Goal: Transaction & Acquisition: Download file/media

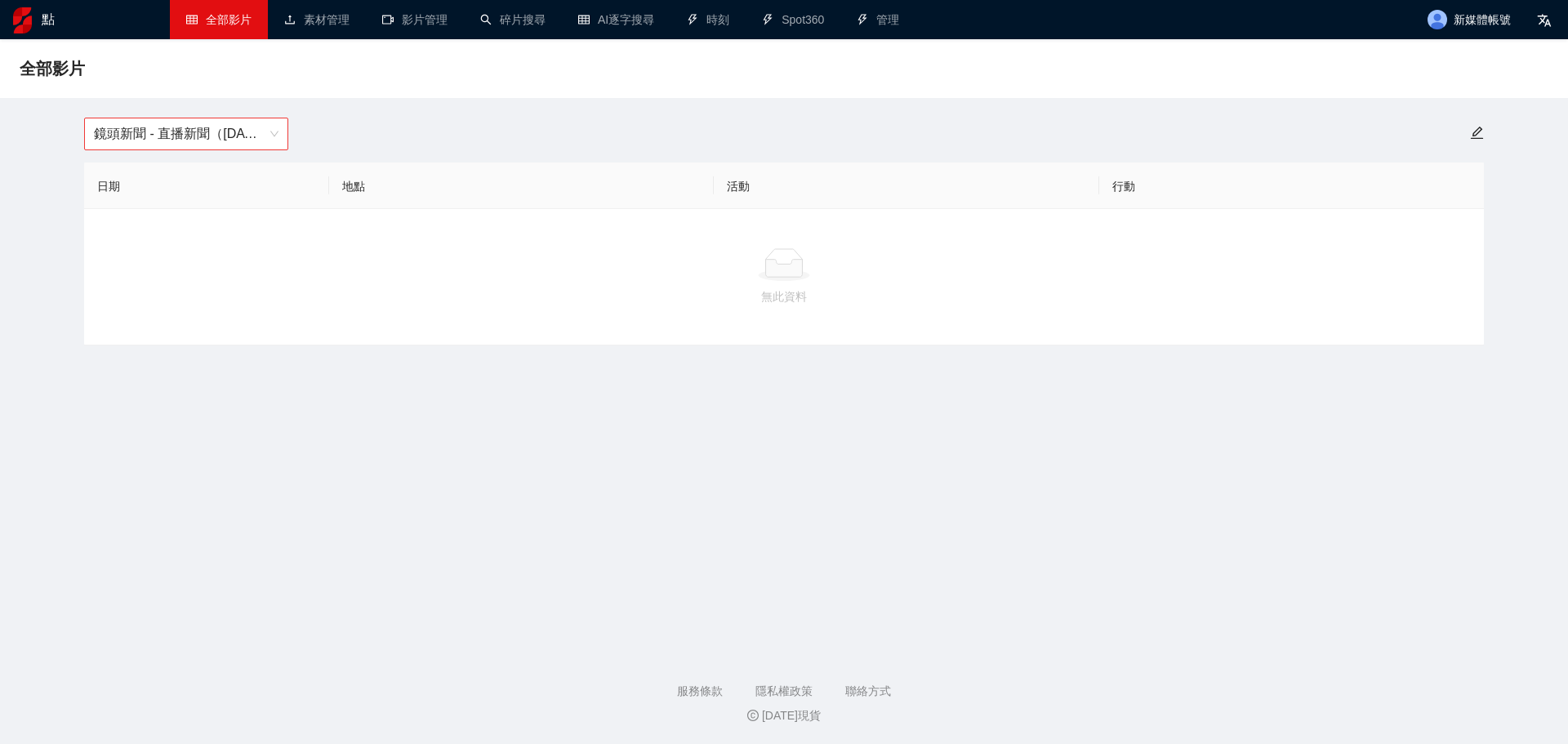
click at [232, 134] on font "鏡頭新聞 - 直播新聞（[DATE]-[DATE]）" at bounding box center [208, 134] width 229 height 14
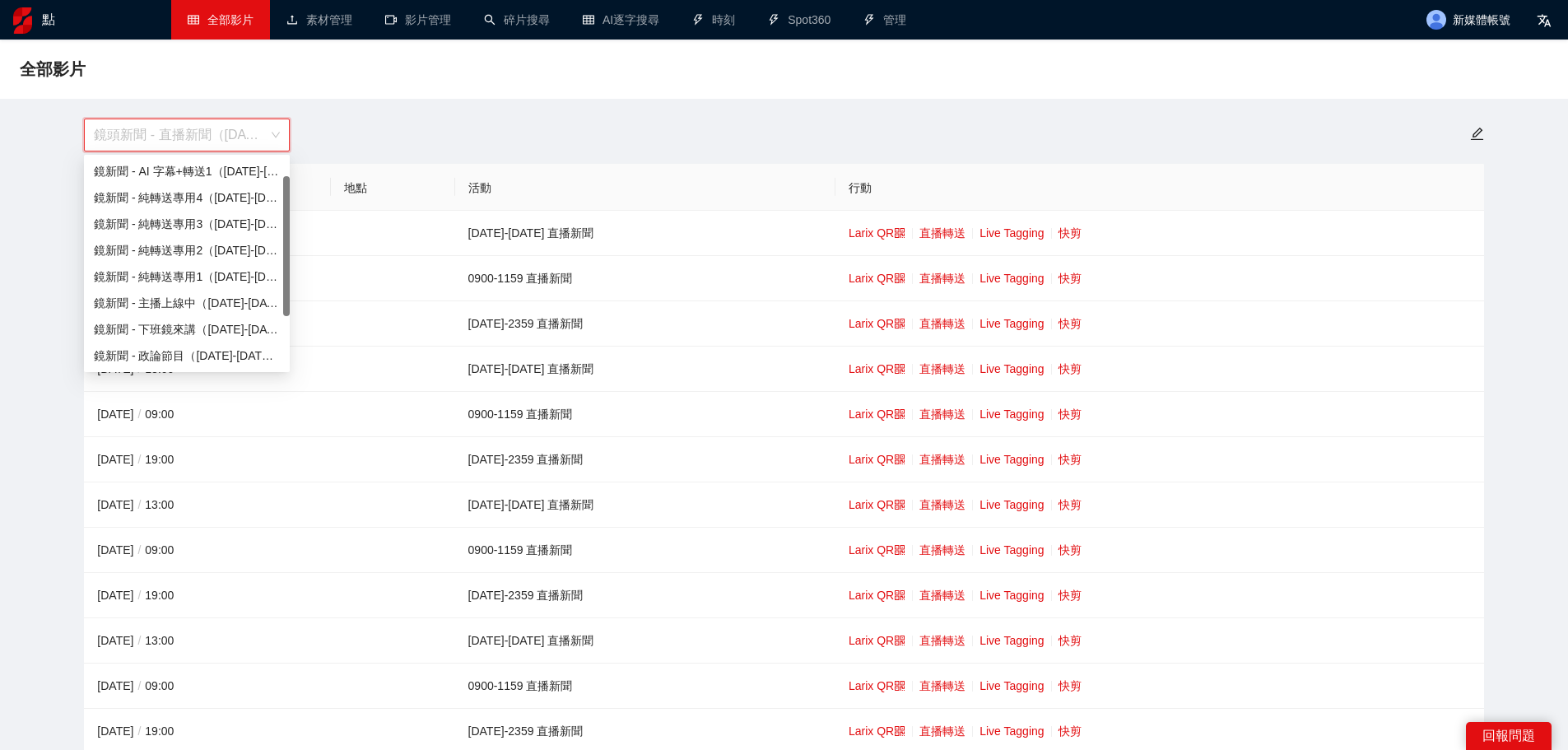
scroll to position [27, 0]
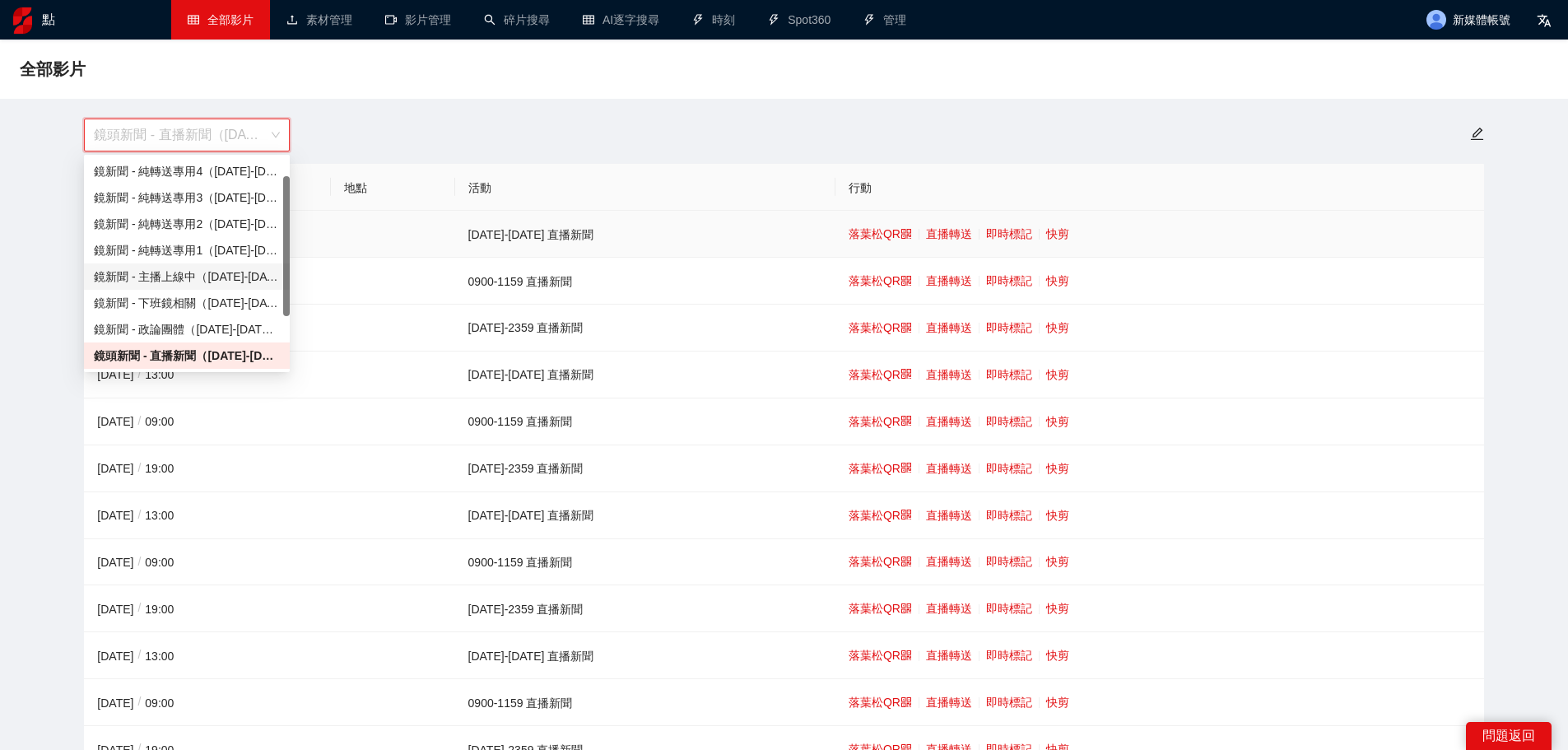
drag, startPoint x: 515, startPoint y: 102, endPoint x: 506, endPoint y: 110, distance: 12.0
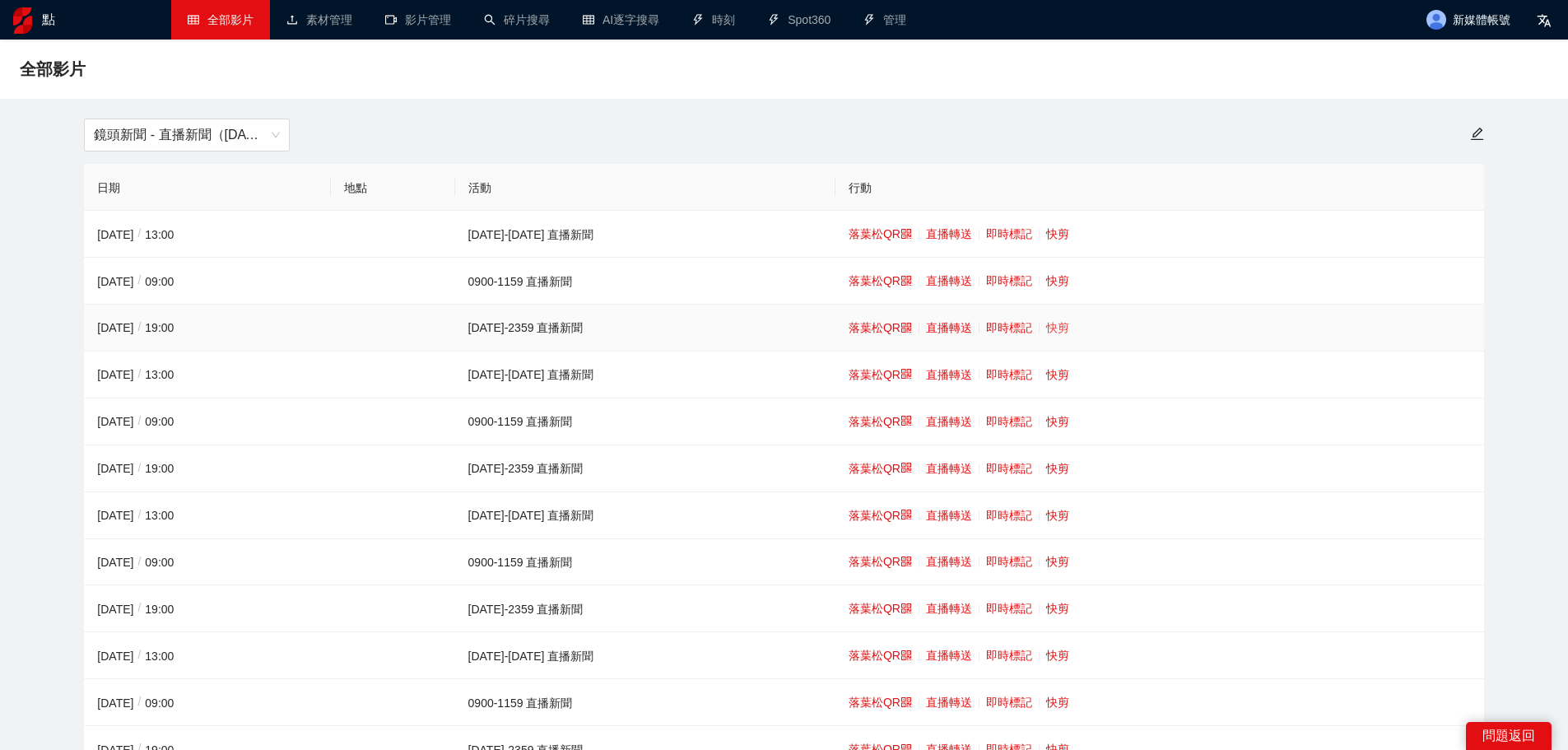
click at [1014, 321] on td "落葉松QR 直播轉送 即時標記 快剪" at bounding box center [1159, 328] width 649 height 47
click at [1046, 333] on font "快剪" at bounding box center [1058, 328] width 23 height 13
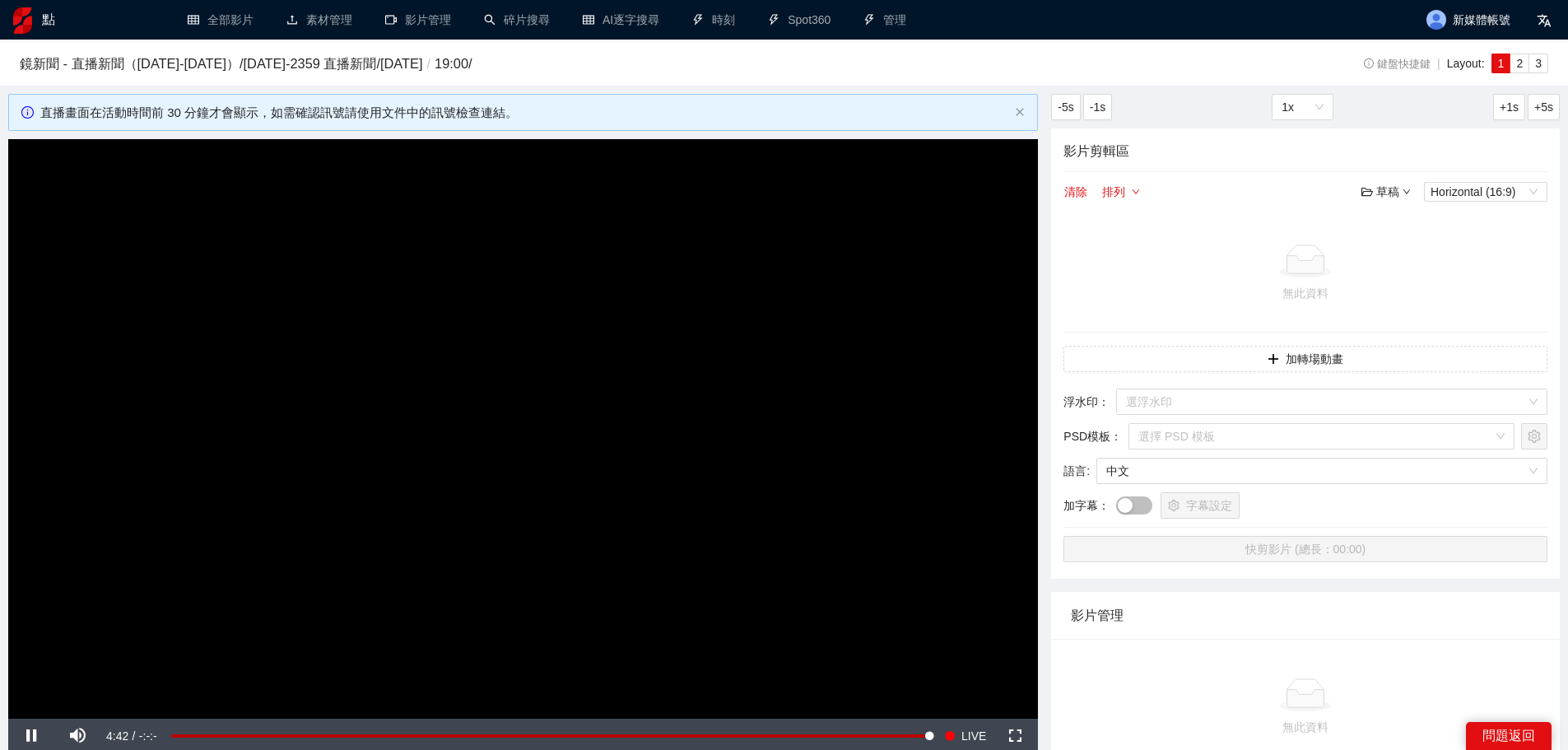
click at [542, 433] on video "Video Player" at bounding box center [523, 428] width 1030 height 579
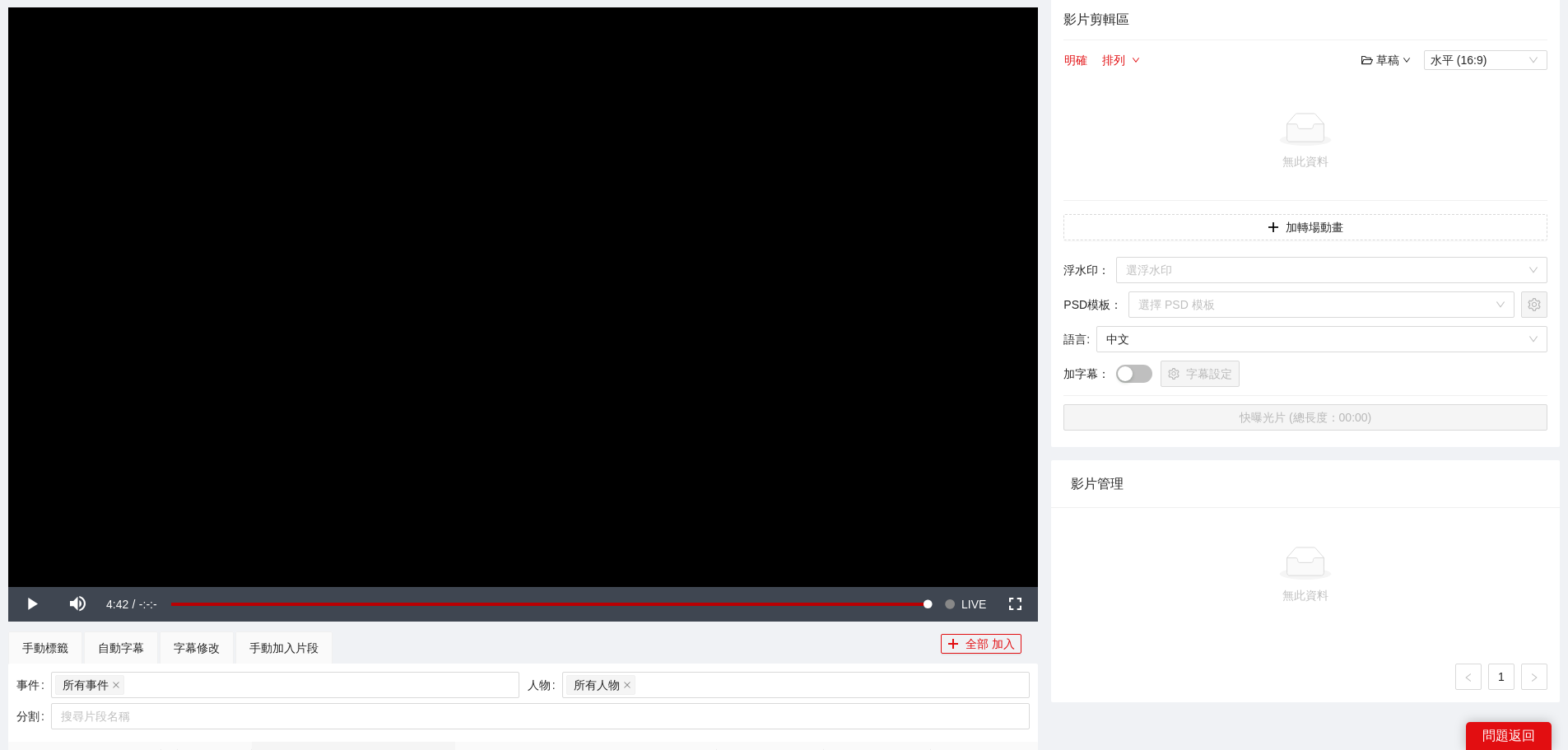
scroll to position [165, 0]
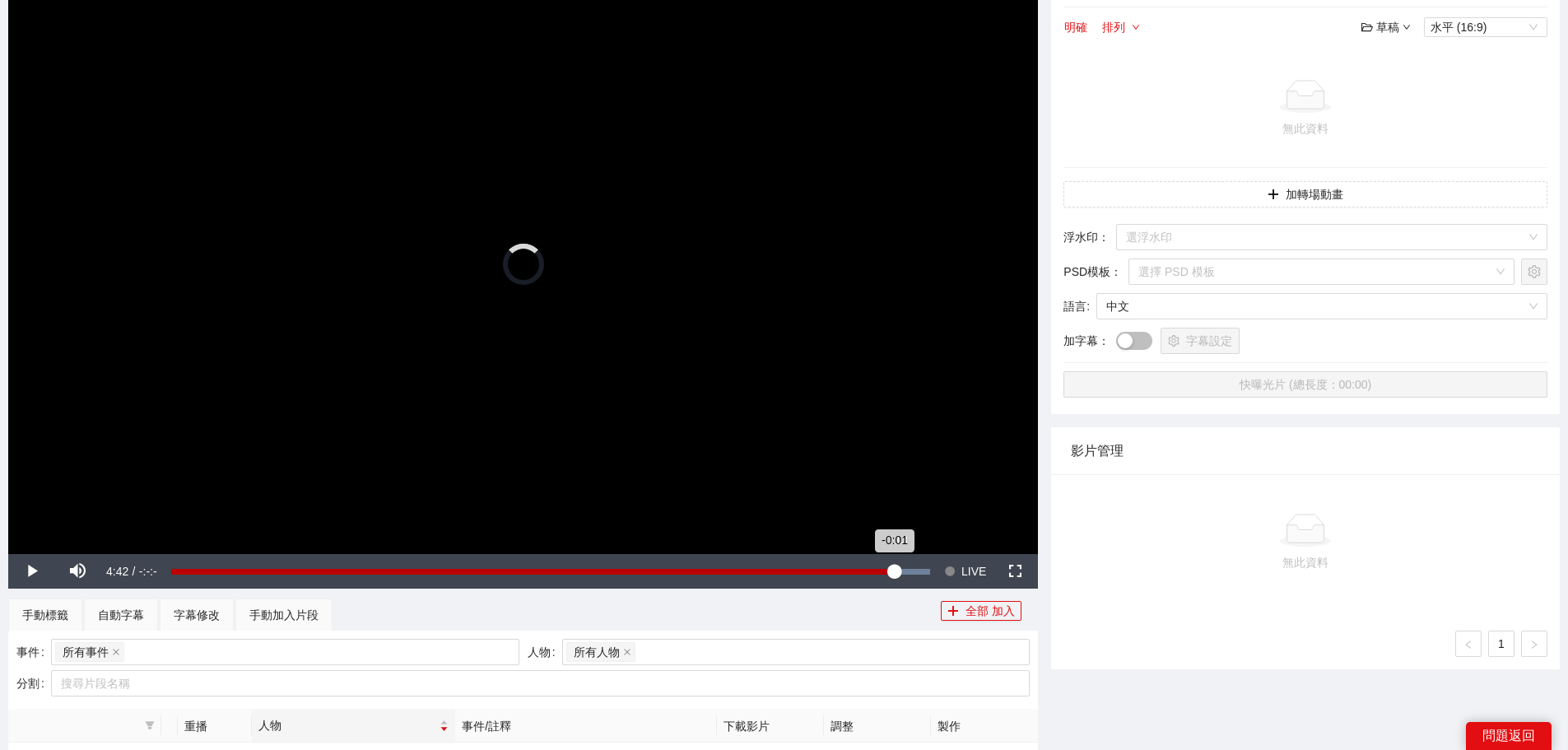
click at [894, 570] on div "-0:01" at bounding box center [533, 571] width 724 height 6
click at [904, 569] on div "Loaded : 100.00% -0:09 -0:09" at bounding box center [551, 571] width 759 height 6
click at [883, 572] on div "Loaded : 100.00% -0:15 -0:19" at bounding box center [551, 571] width 759 height 6
drag, startPoint x: 878, startPoint y: 571, endPoint x: 914, endPoint y: 570, distance: 36.0
click at [912, 570] on div "-0:07" at bounding box center [542, 571] width 741 height 6
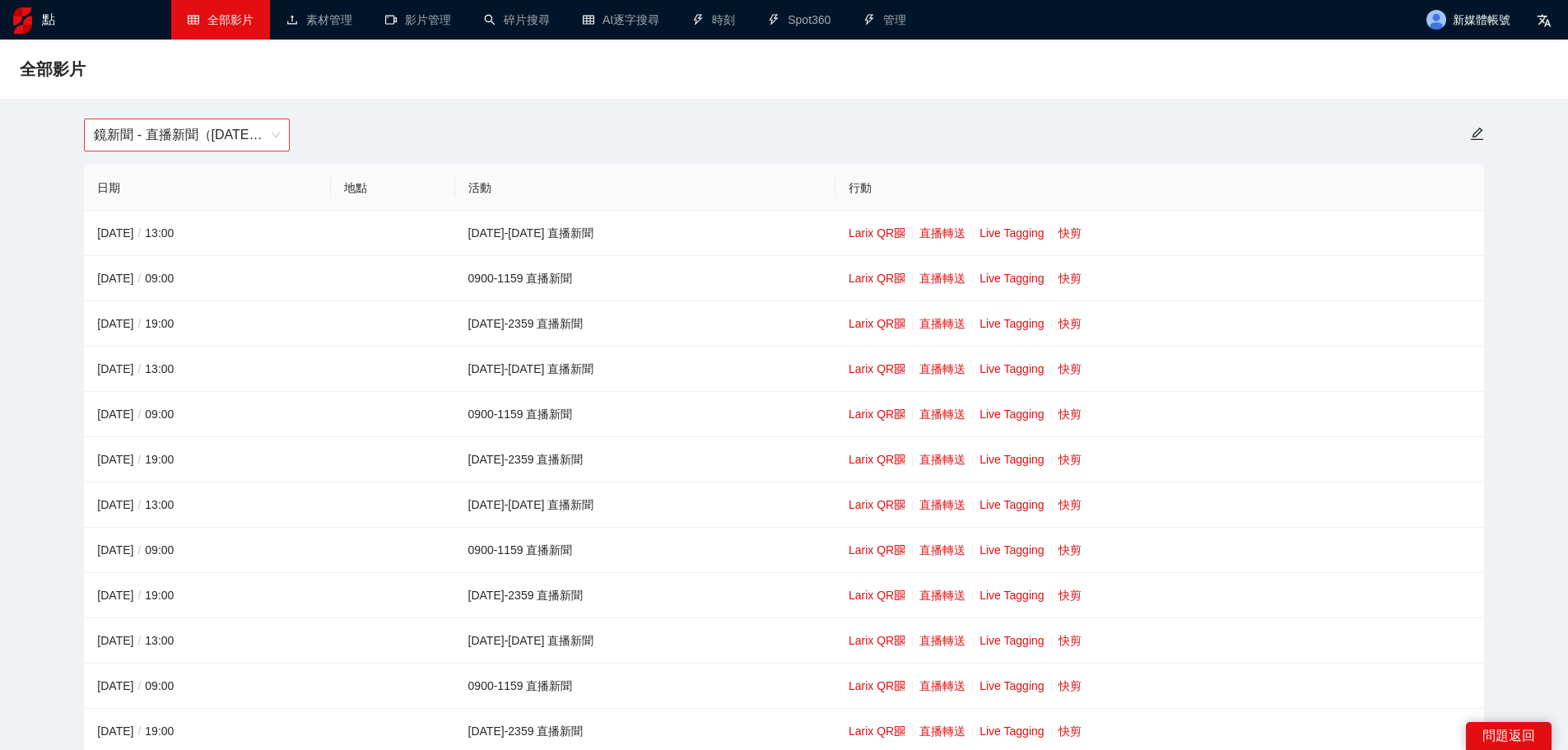
click at [192, 148] on span "鏡新聞 - 直播新聞（[DATE]-[DATE]）" at bounding box center [186, 135] width 186 height 31
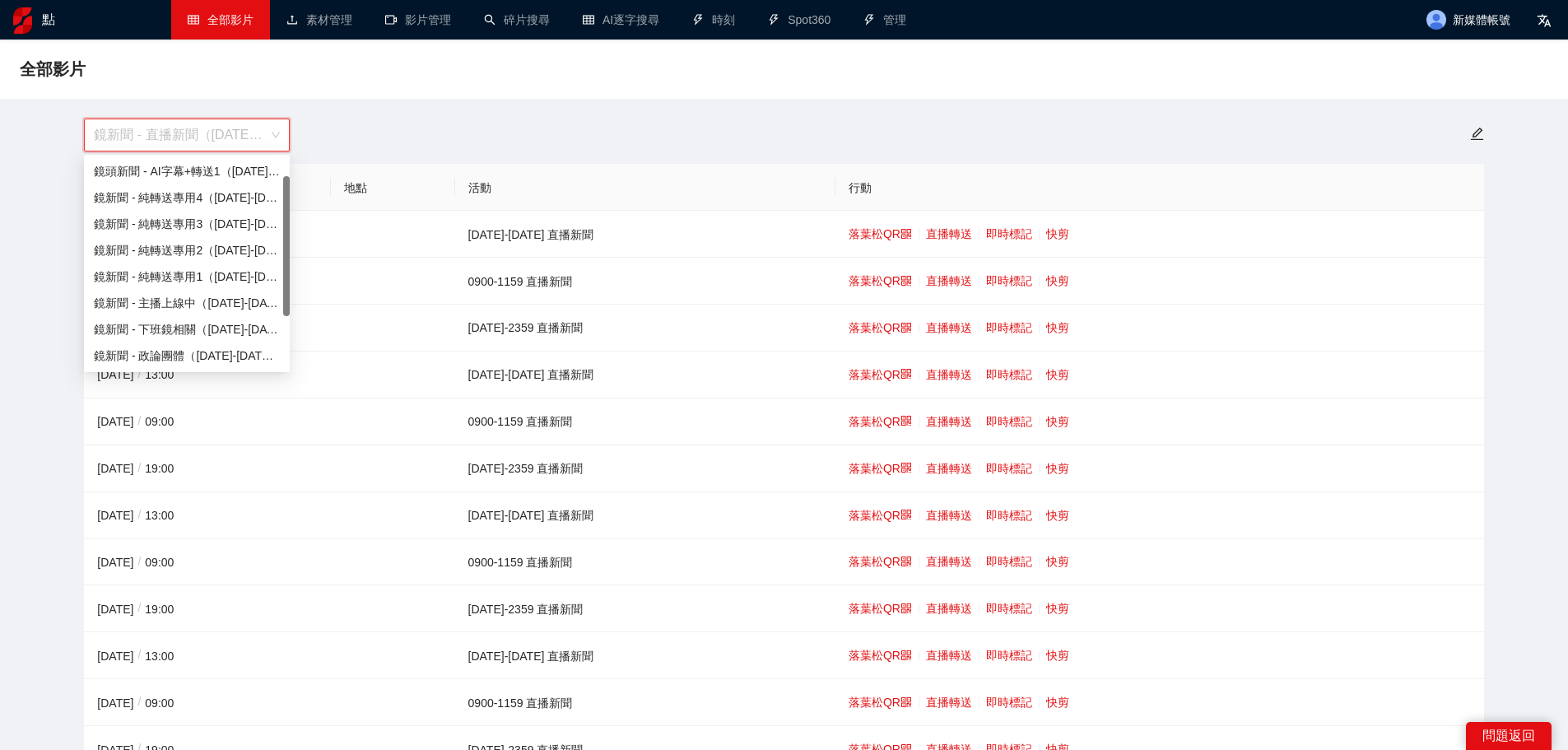
scroll to position [27, 0]
click at [196, 139] on span "鏡新聞 - 直播新聞（[DATE]-[DATE]）" at bounding box center [186, 135] width 186 height 31
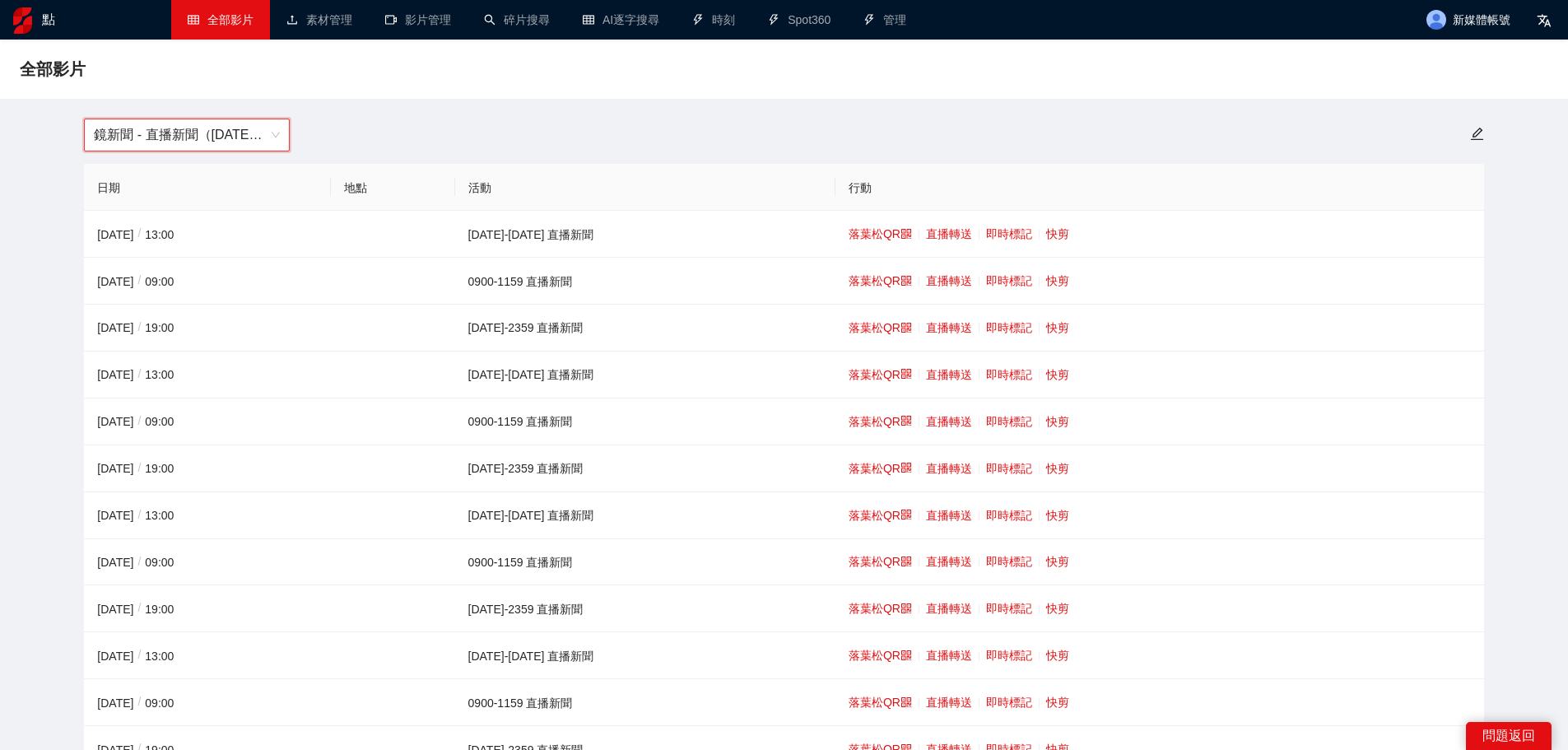
click at [197, 142] on span "鏡新聞 - 直播新聞（[DATE]-[DATE]）" at bounding box center [186, 135] width 186 height 31
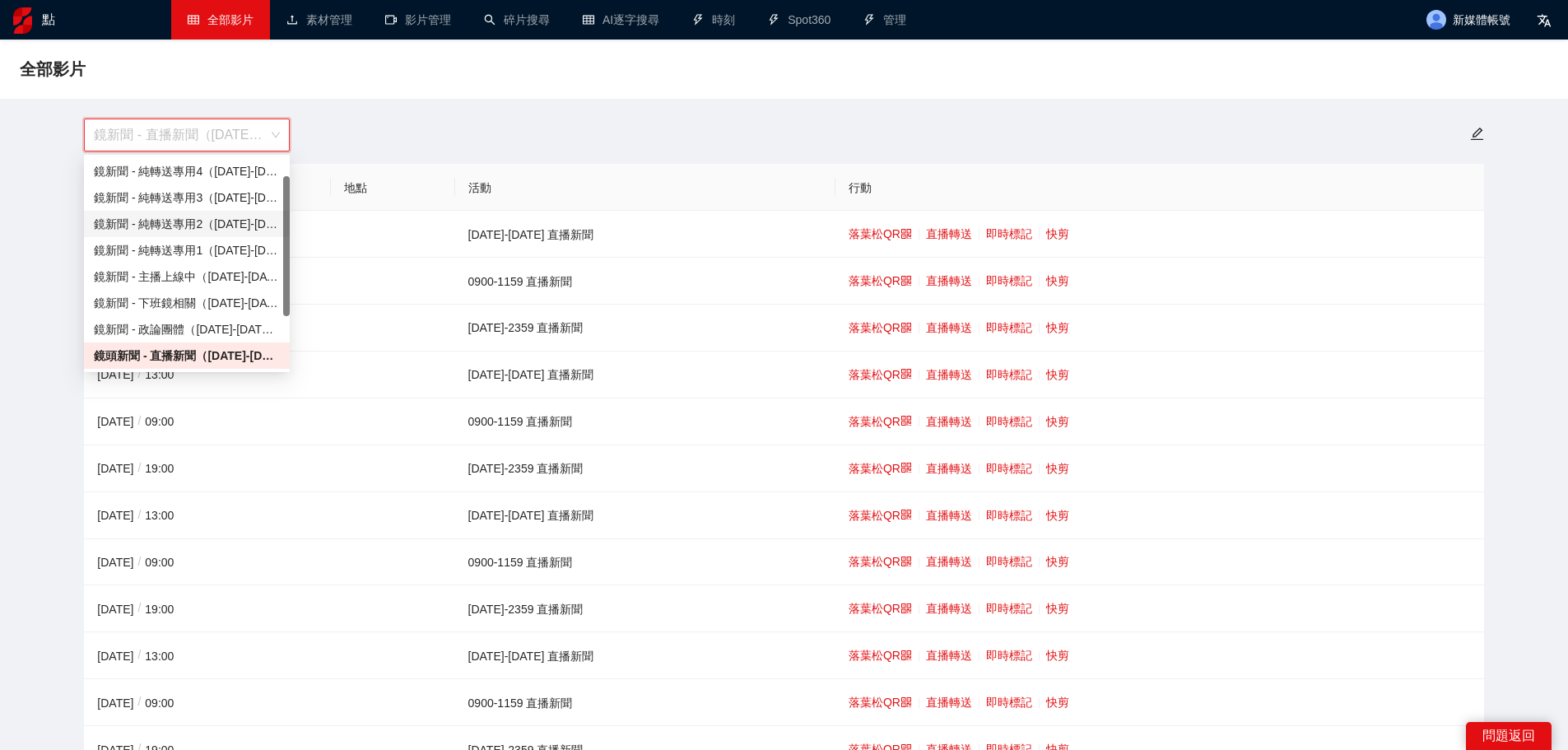
scroll to position [105, 0]
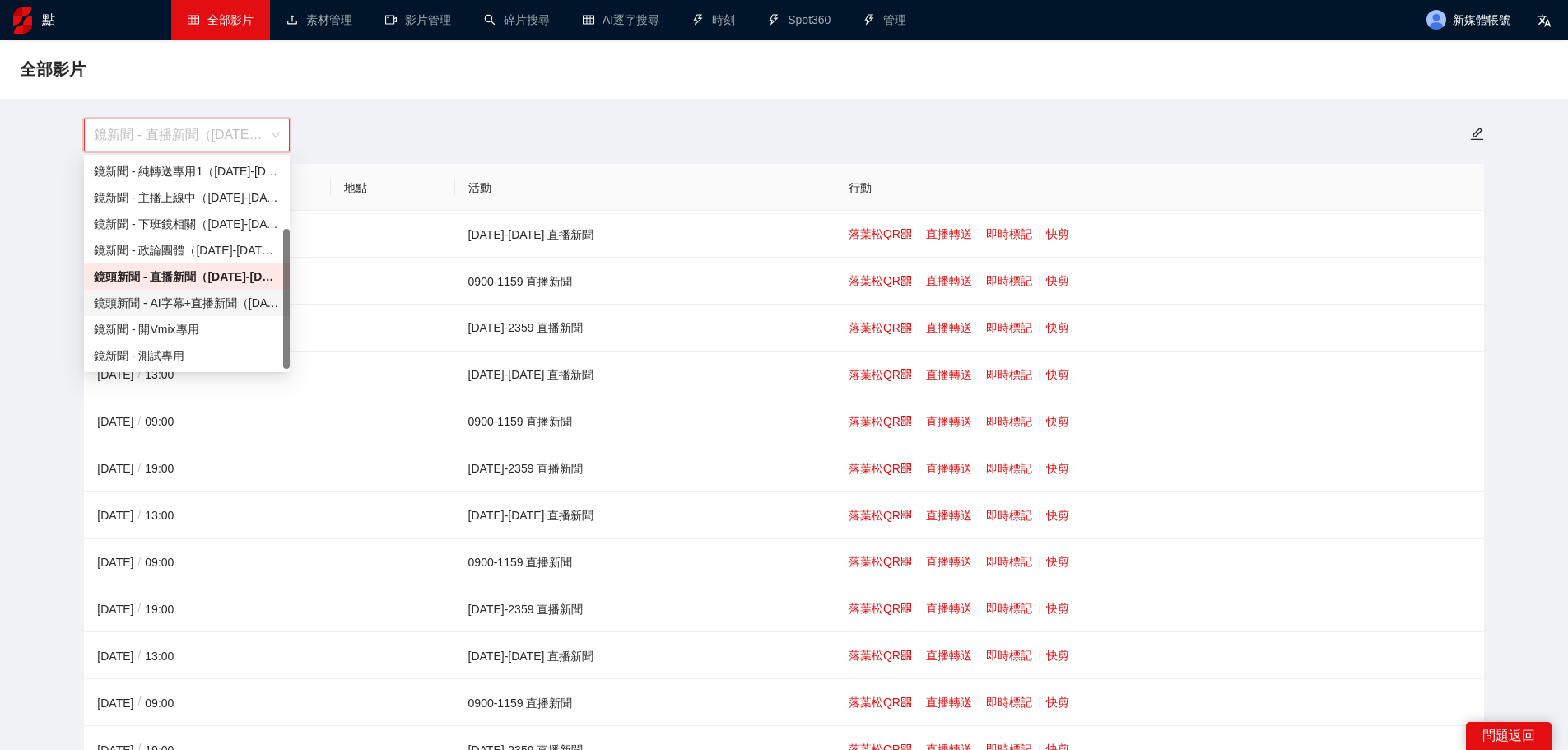
click at [175, 300] on font "鏡頭新聞 - AI字幕+直播新聞（[DATE]-[DATE]）" at bounding box center [215, 303] width 242 height 13
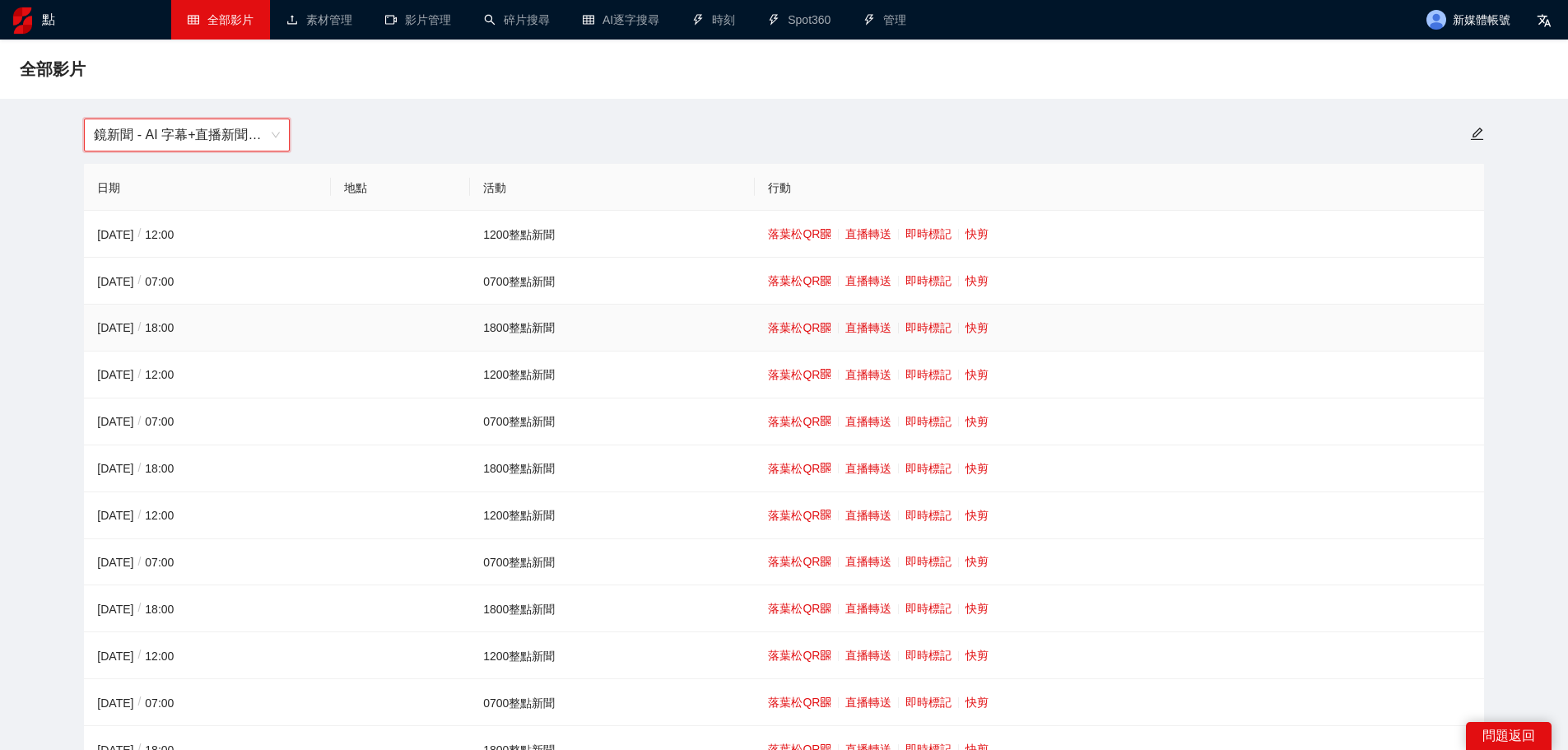
click at [960, 330] on td "落葉松QR 直播轉送 即時標記 快剪" at bounding box center [1118, 328] width 728 height 47
click at [963, 326] on td "落葉松QR 直播轉送 即時標記 快剪" at bounding box center [1118, 328] width 728 height 47
click at [978, 324] on font "快剪" at bounding box center [977, 328] width 23 height 13
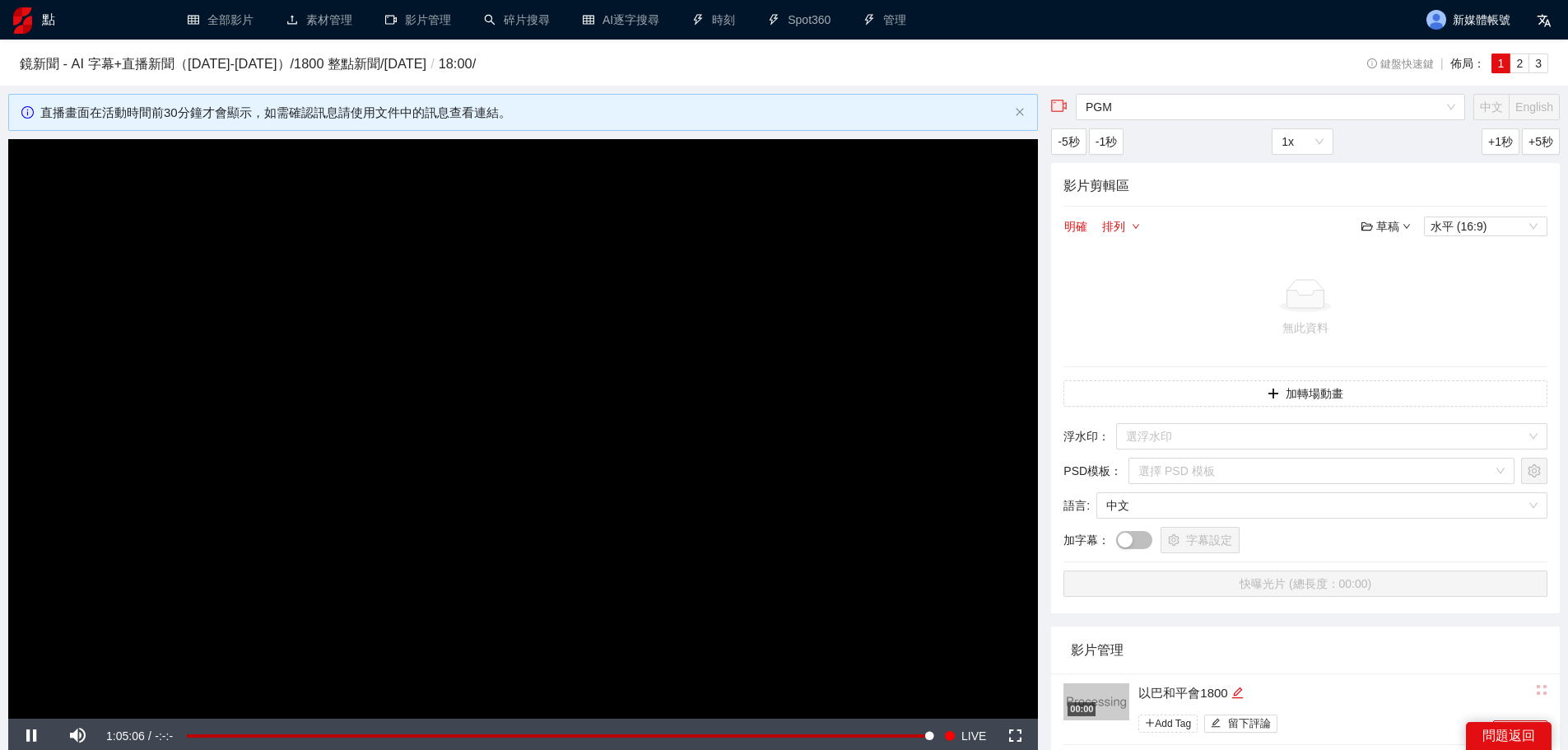
click at [649, 379] on video "Video Player" at bounding box center [523, 428] width 1030 height 579
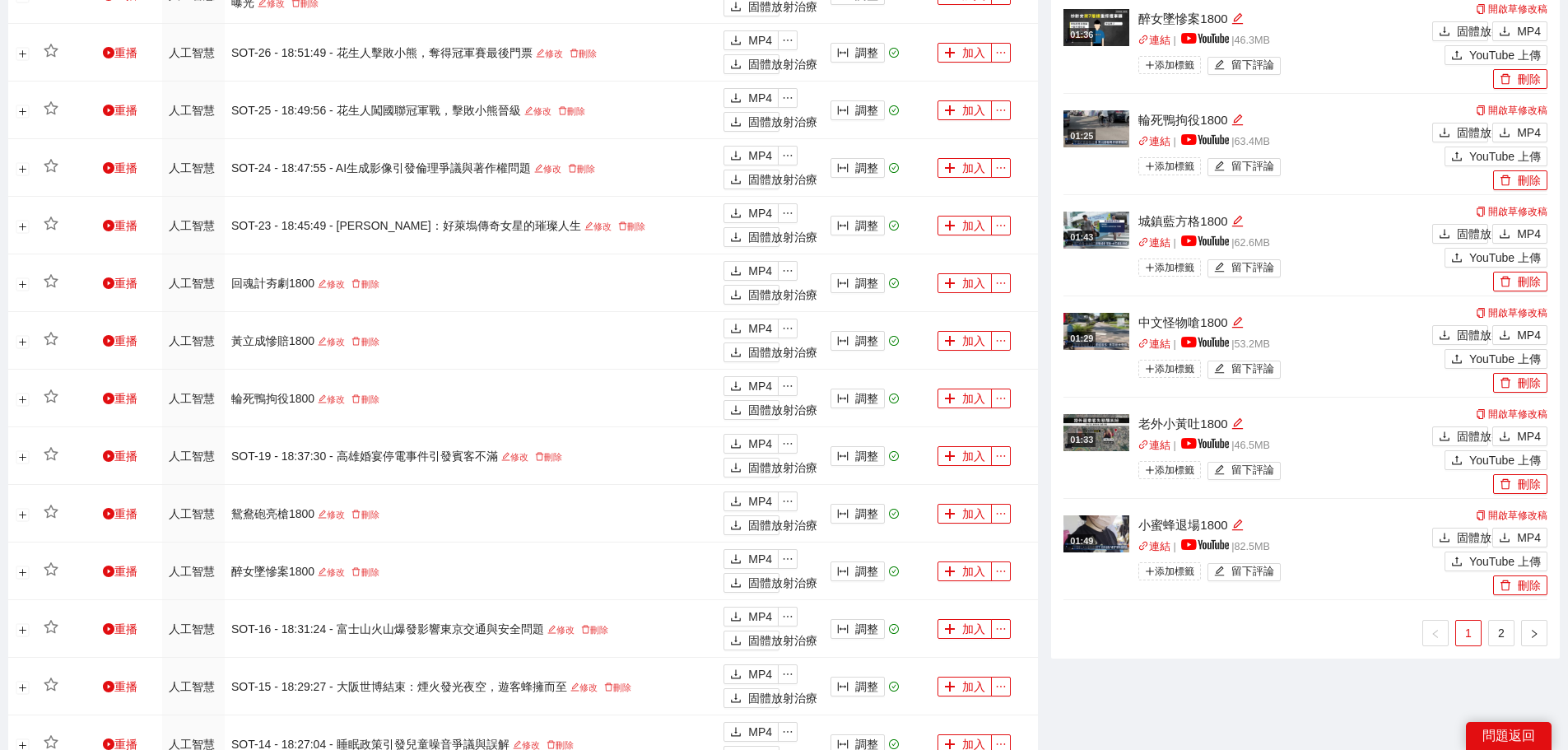
scroll to position [1134, 0]
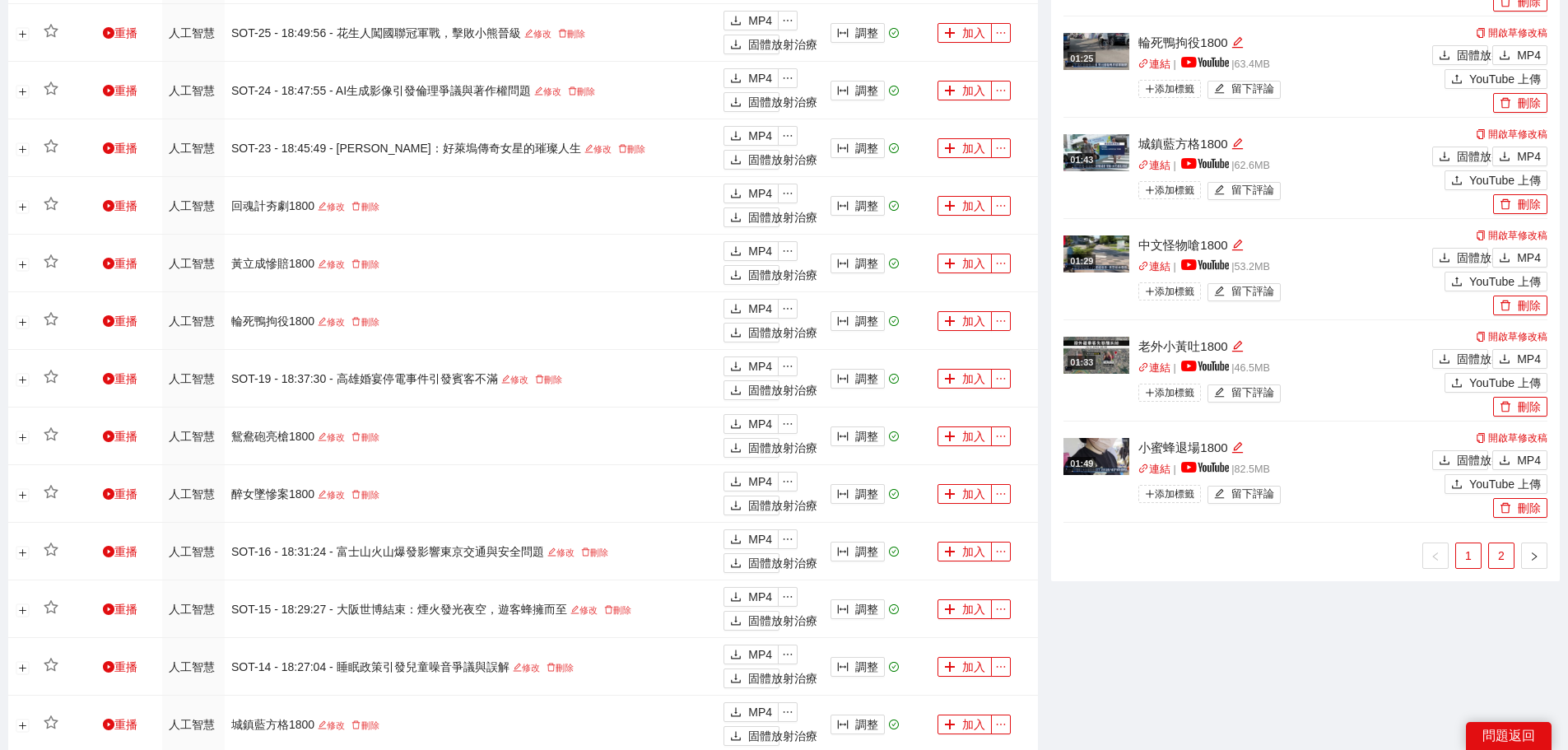
click at [1500, 554] on font "2" at bounding box center [1501, 556] width 7 height 13
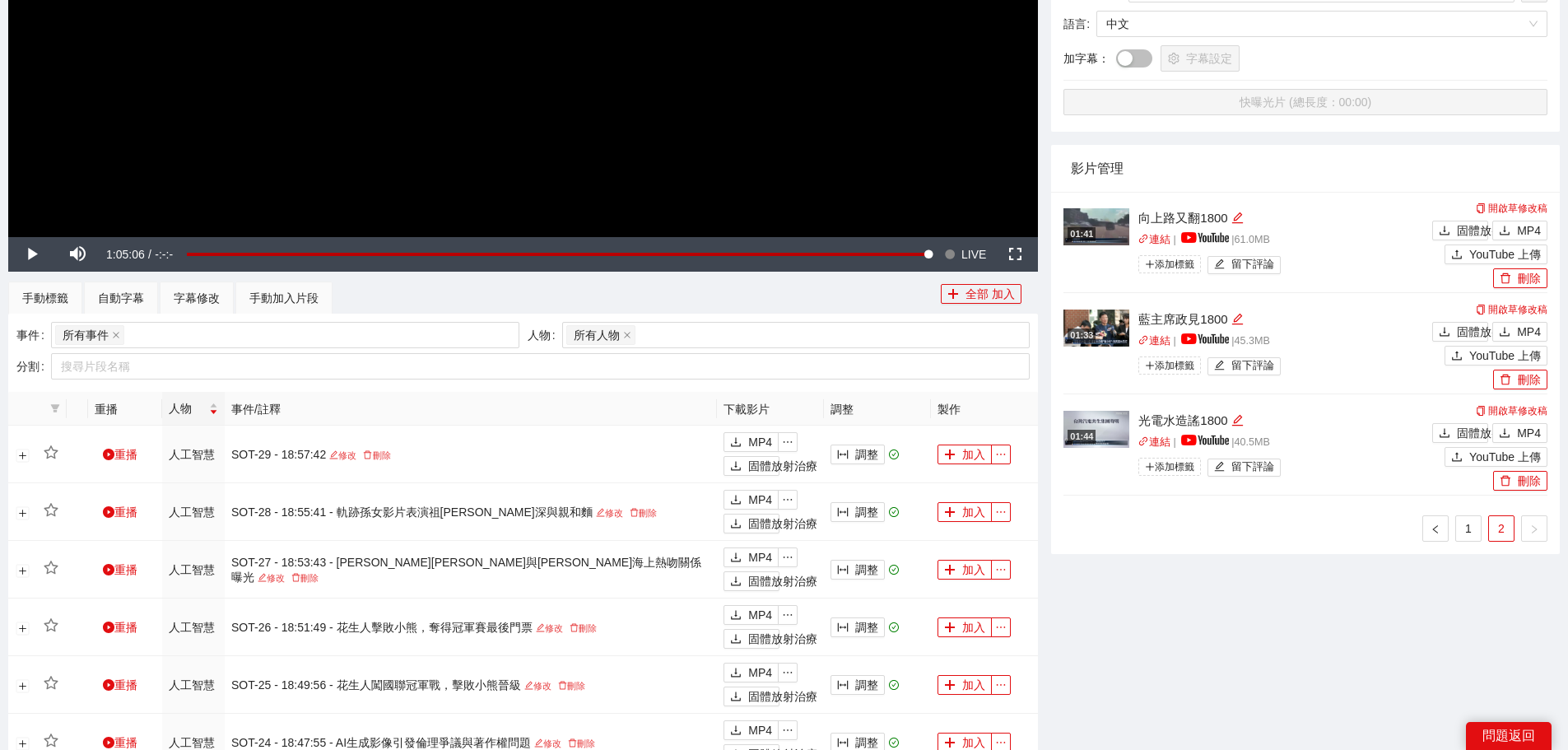
scroll to position [475, 0]
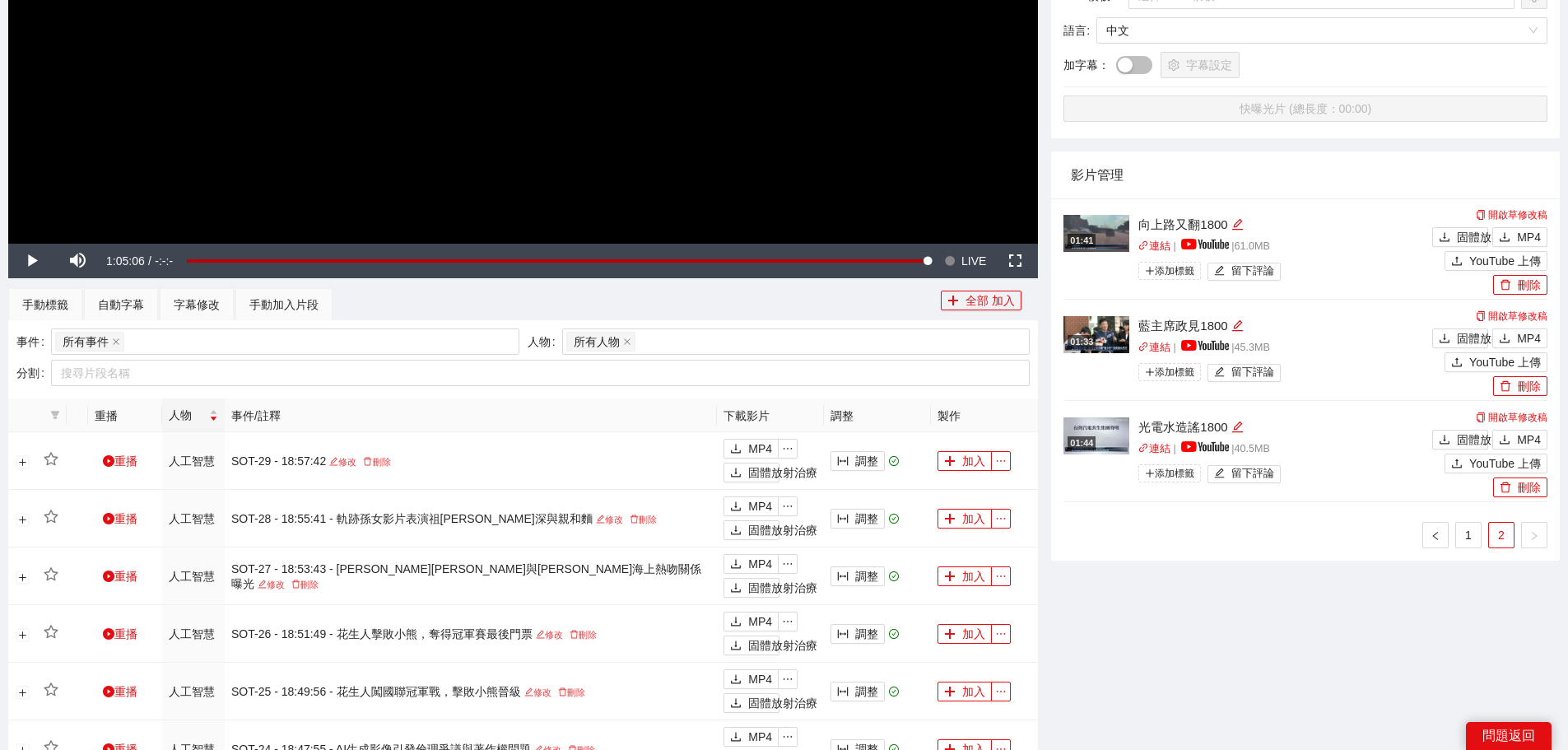
click at [1369, 627] on div "鉑族金屬 中文 英語 -5秒 -1秒 1x +1秒 +5秒 影片剪輯區 明確 排列 草稿 水平 (16:9) 無此資料 加轉場動畫 浮水印 ： 選浮水印 PS…" at bounding box center [1306, 635] width 522 height 2032
click at [1520, 438] on font "MP4" at bounding box center [1529, 440] width 24 height 13
click at [1518, 338] on font "MP4" at bounding box center [1529, 339] width 24 height 13
click at [1520, 231] on font "MP4" at bounding box center [1529, 237] width 24 height 13
click at [1458, 533] on link "1" at bounding box center [1469, 535] width 25 height 25
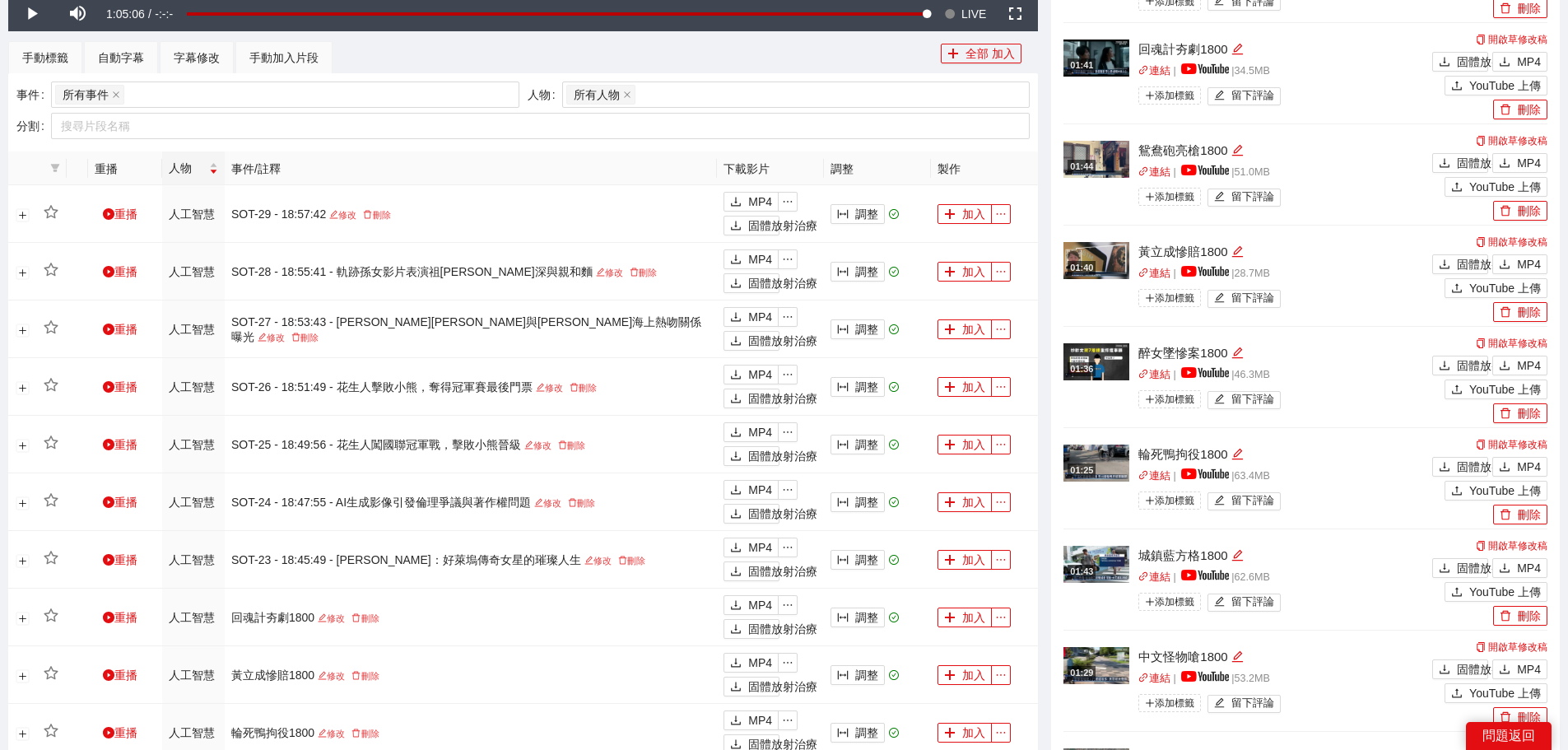
scroll to position [1051, 0]
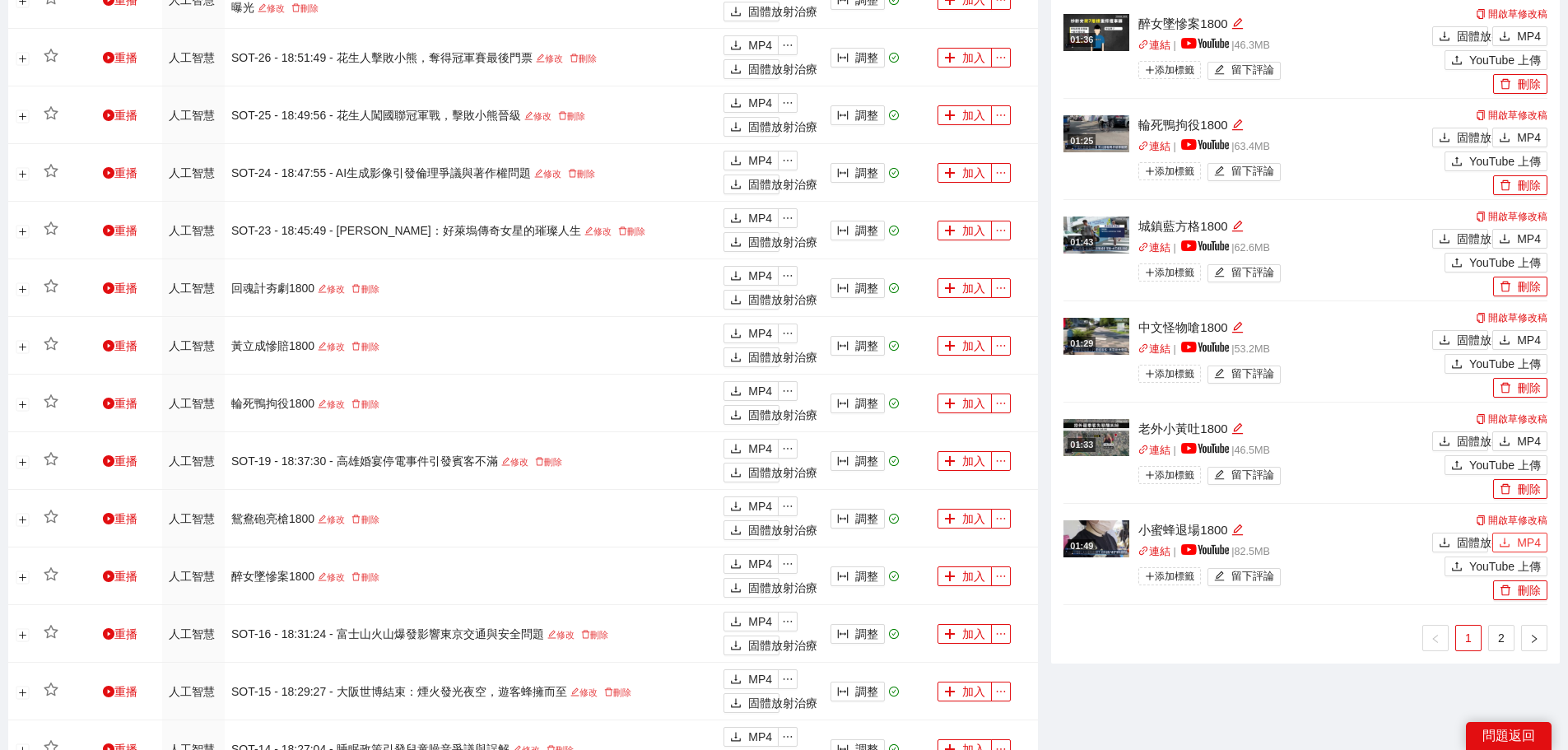
click at [1527, 538] on font "MP4" at bounding box center [1529, 543] width 24 height 13
click at [1525, 435] on font "MP4" at bounding box center [1529, 441] width 24 height 13
click at [1519, 340] on font "MP4" at bounding box center [1529, 340] width 24 height 13
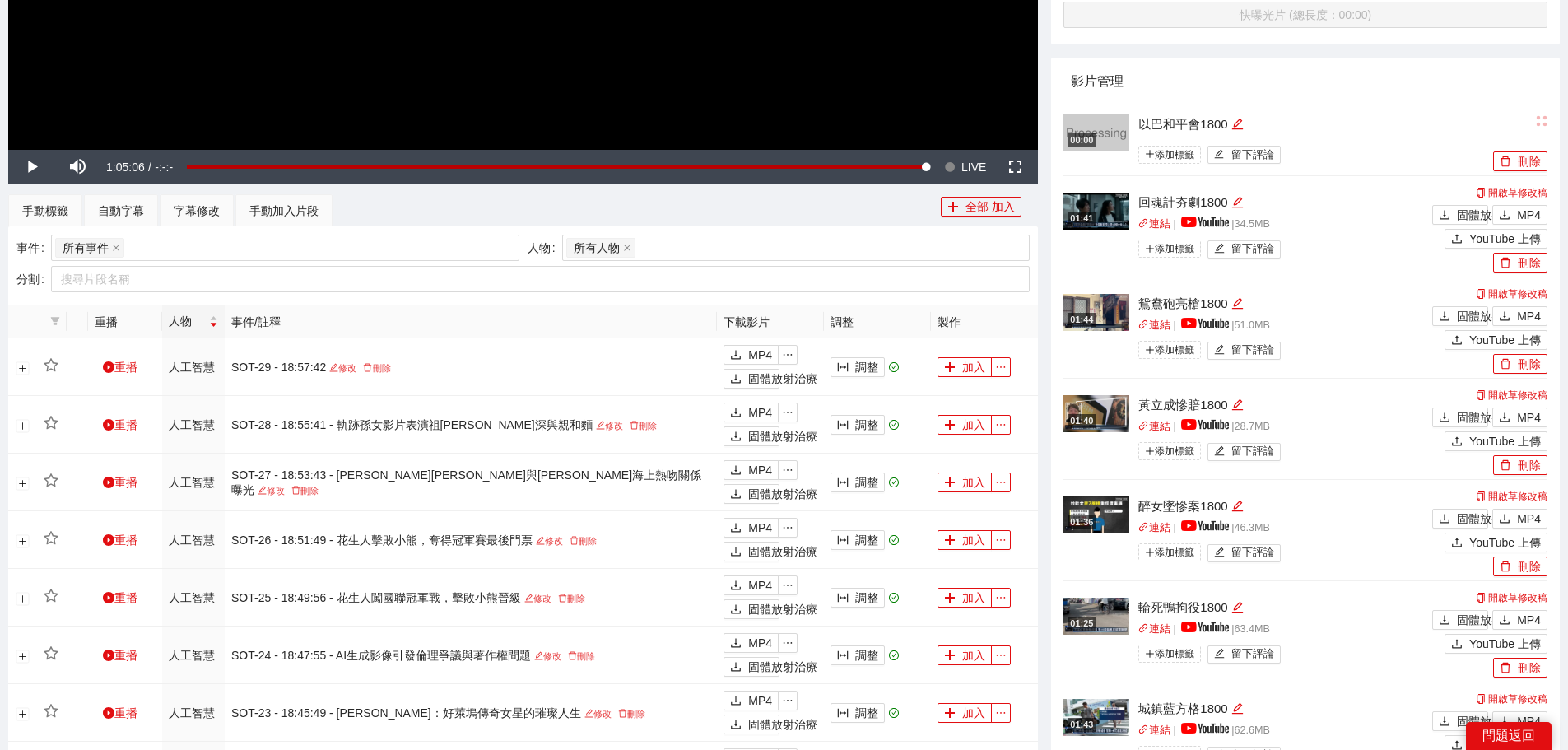
scroll to position [558, 0]
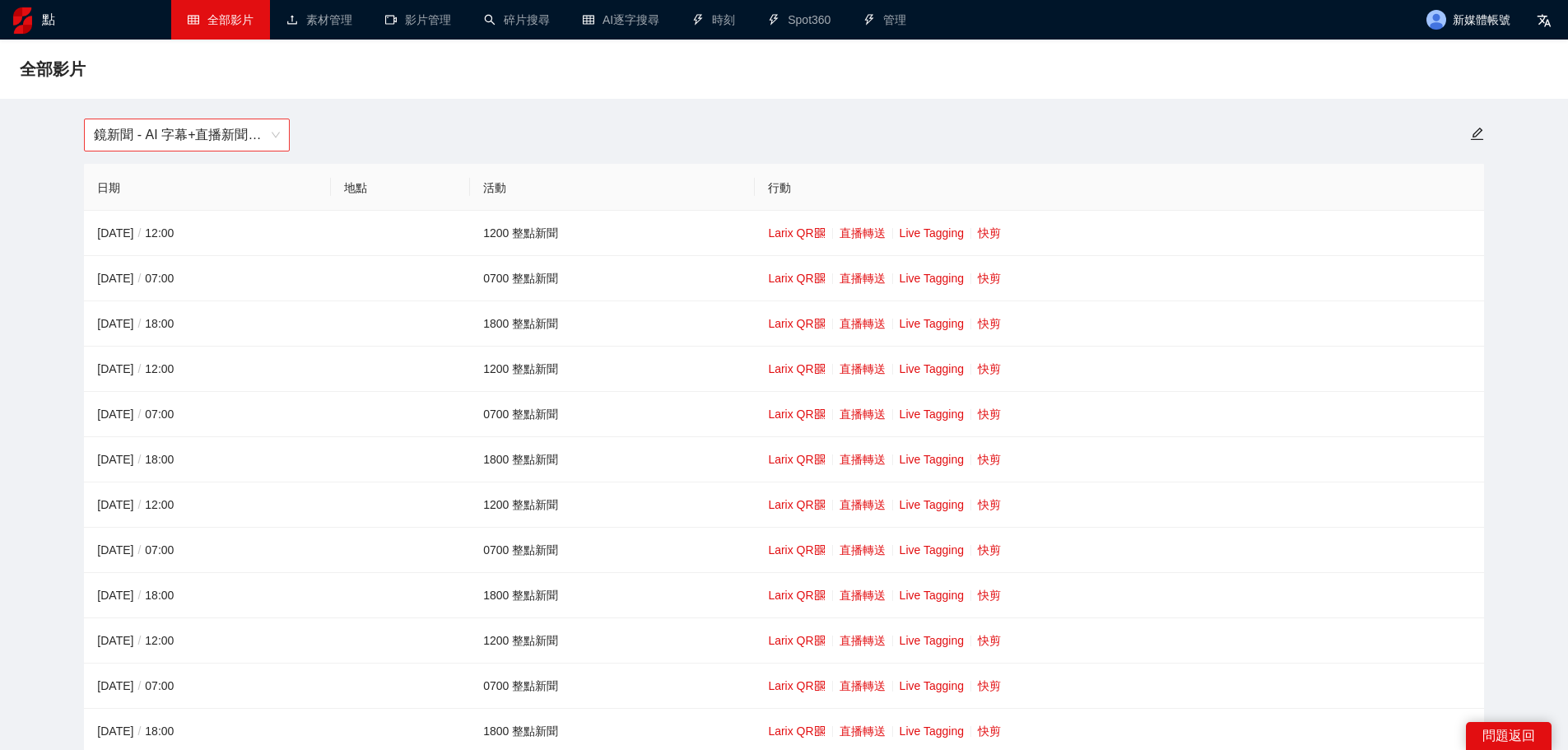
click at [109, 130] on span "鏡新聞 - AI 字幕+直播新聞（[DATE]-[DATE]）" at bounding box center [186, 135] width 186 height 31
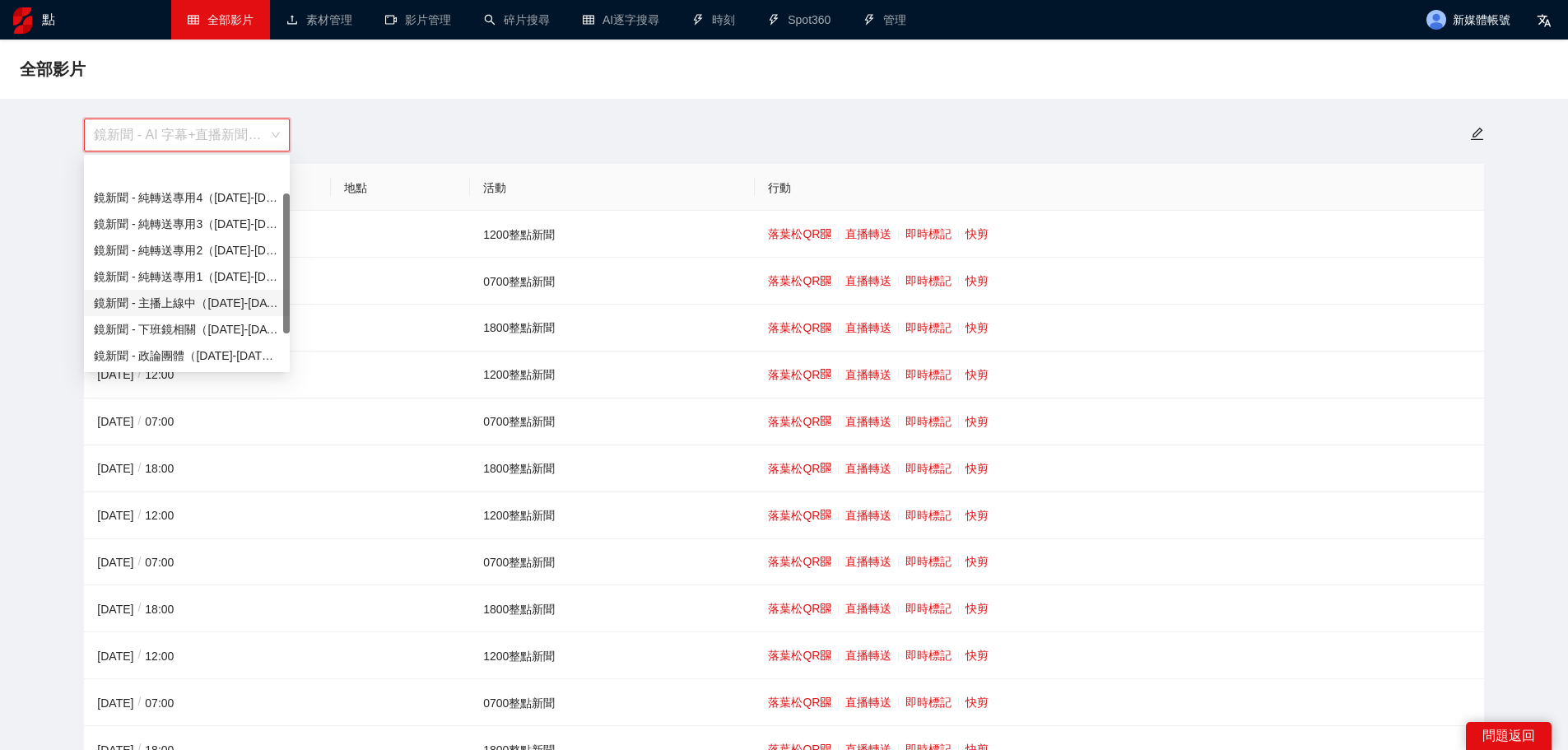
scroll to position [53, 0]
click at [201, 324] on font "鏡頭新聞 - 直播新聞（[DATE]-[DATE]）" at bounding box center [194, 329] width 201 height 13
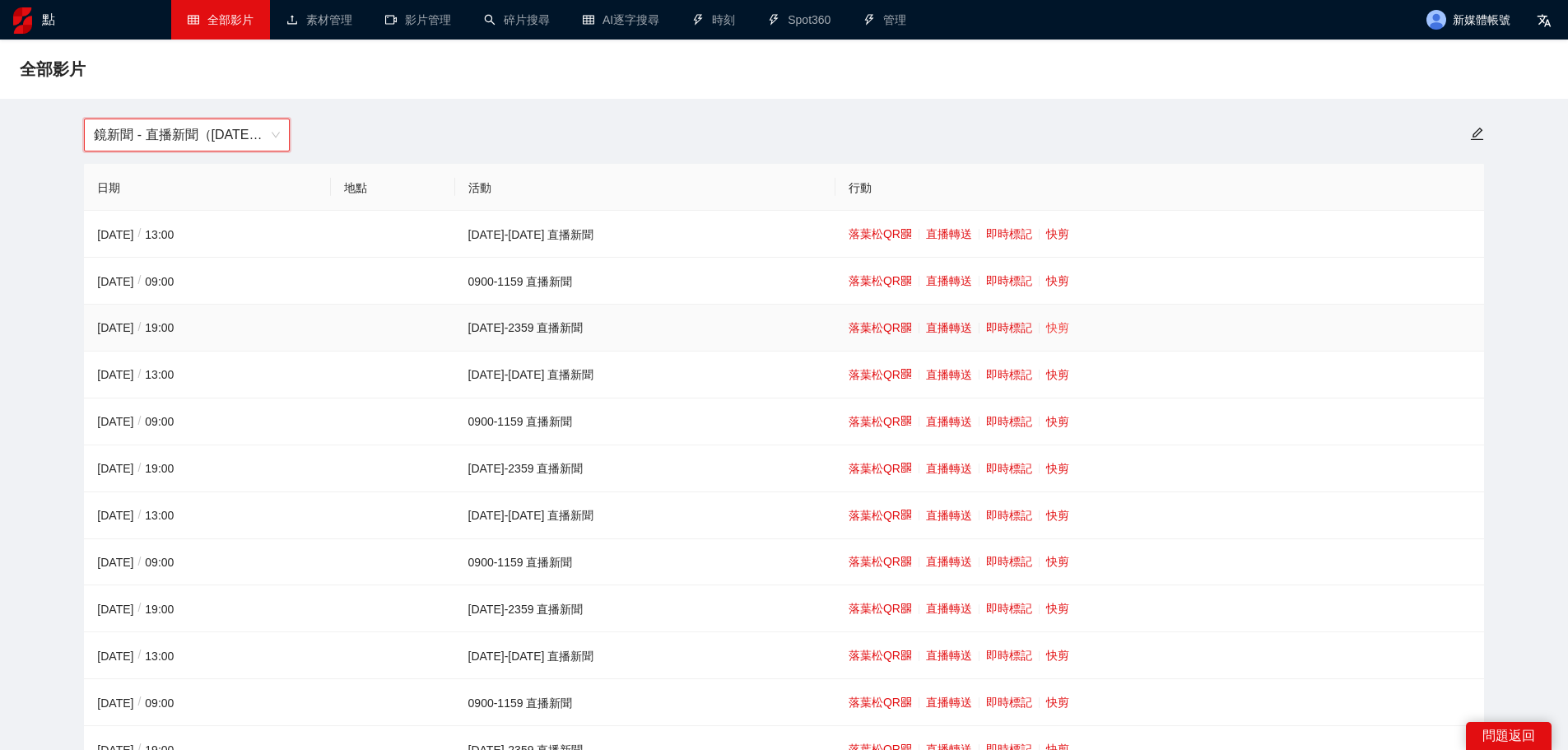
drag, startPoint x: 1022, startPoint y: 318, endPoint x: 1033, endPoint y: 325, distance: 13.0
click at [1046, 325] on font "快剪" at bounding box center [1058, 328] width 23 height 13
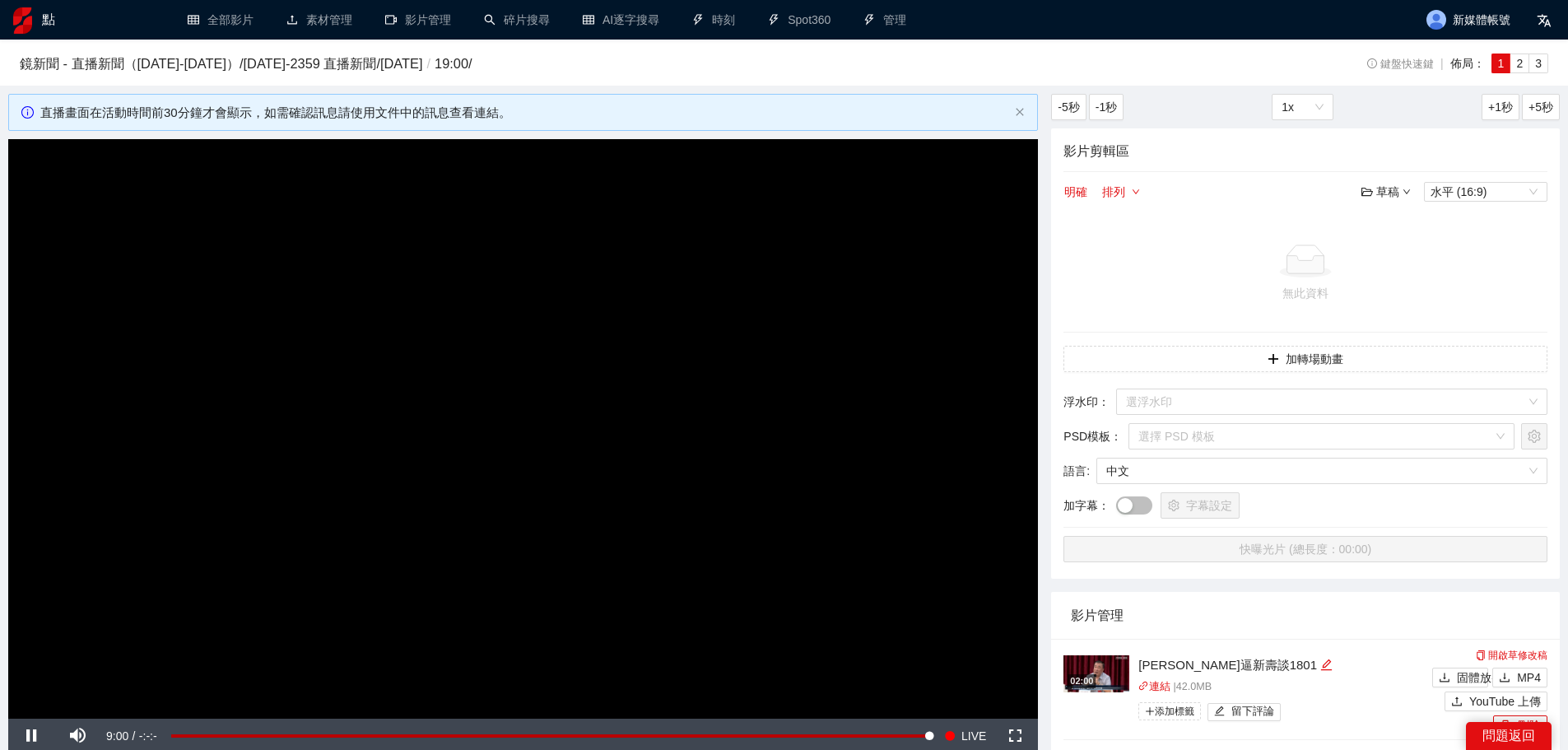
drag, startPoint x: 677, startPoint y: 435, endPoint x: 697, endPoint y: 421, distance: 24.4
click at [679, 435] on video "Video Player" at bounding box center [523, 428] width 1030 height 579
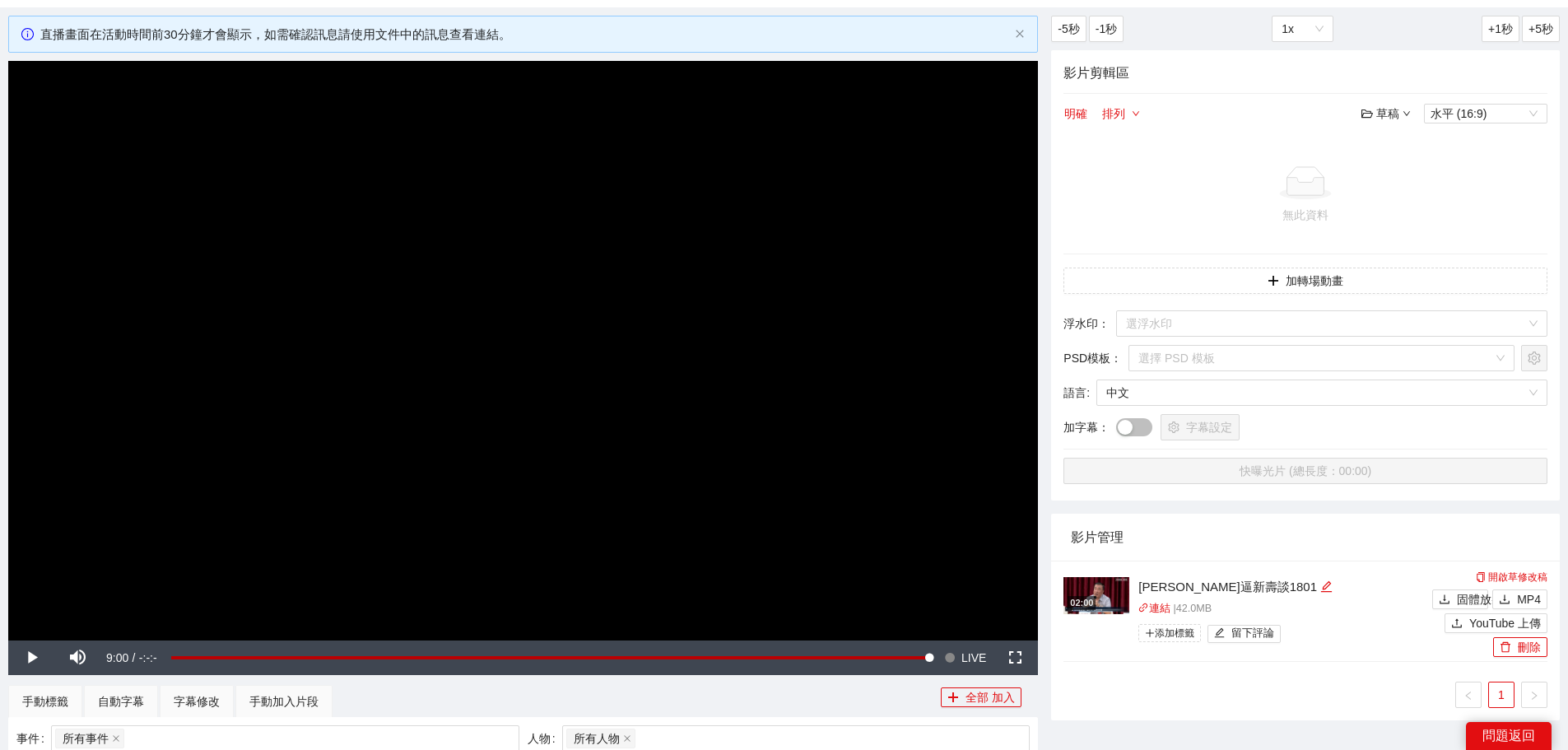
scroll to position [165, 0]
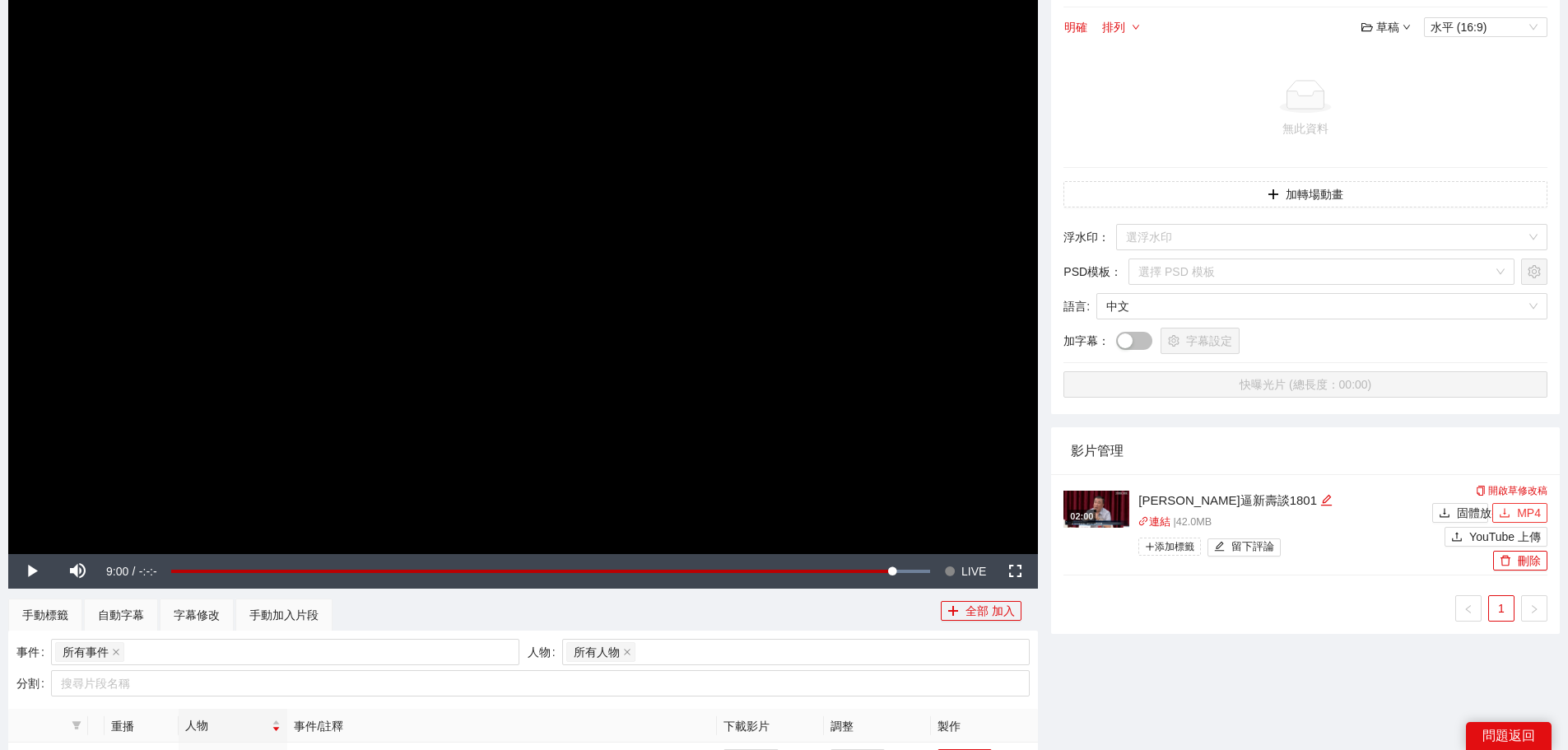
click at [1524, 511] on font "MP4" at bounding box center [1529, 513] width 24 height 13
click at [1087, 503] on img at bounding box center [1096, 509] width 66 height 37
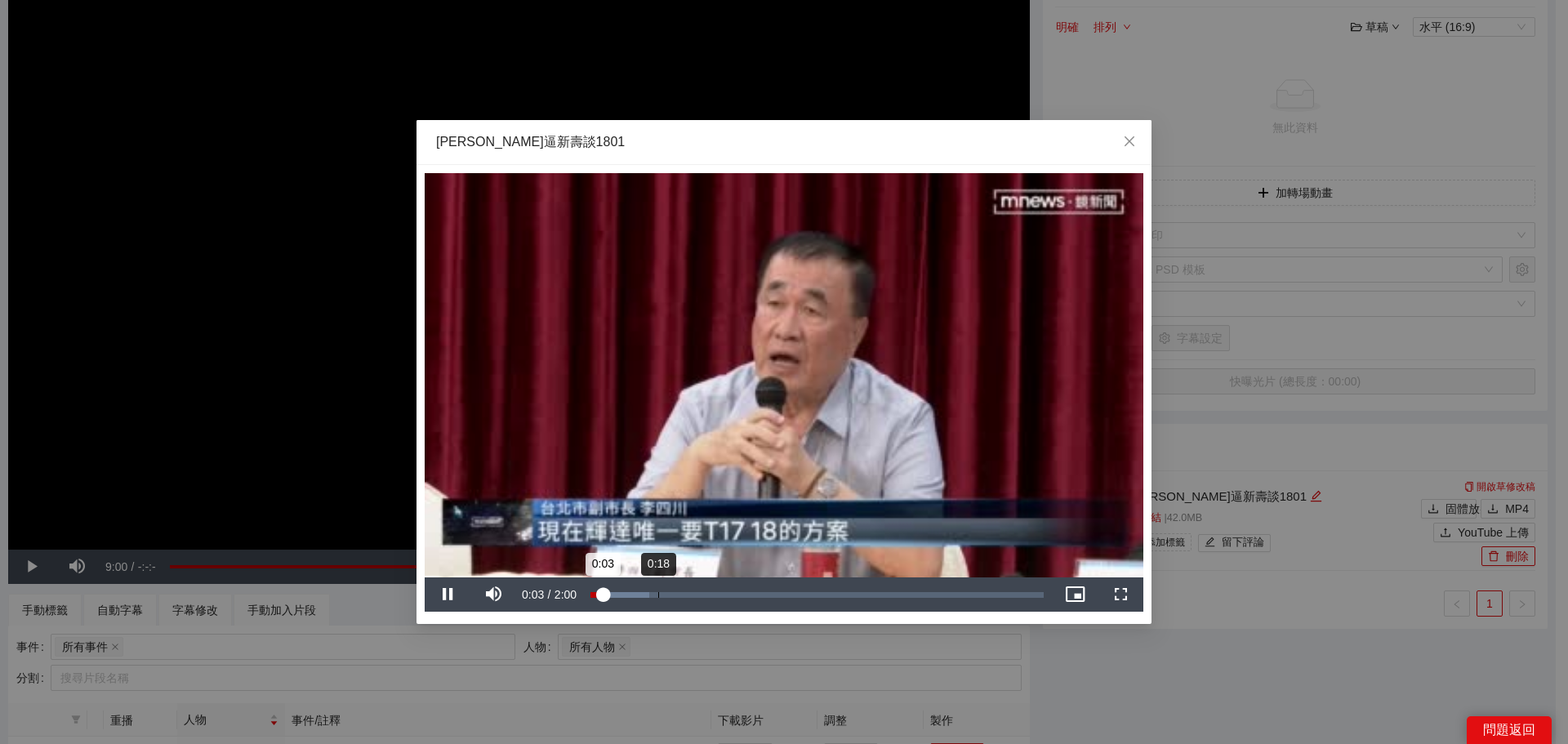
click at [658, 592] on div "Loaded : 12.94% 0:18 0:03" at bounding box center [817, 595] width 454 height 6
click at [714, 598] on div "Loaded : 25.11% 0:32 0:32" at bounding box center [817, 594] width 469 height 34
click at [1124, 139] on icon "關閉" at bounding box center [1129, 141] width 13 height 13
